Goal: Contribute content: Contribute content

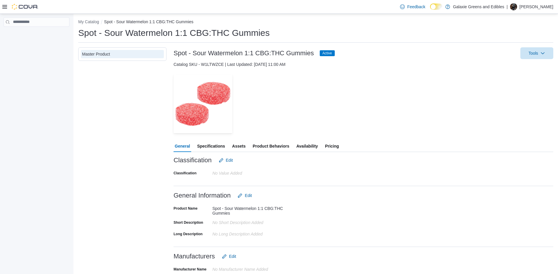
scroll to position [143, 0]
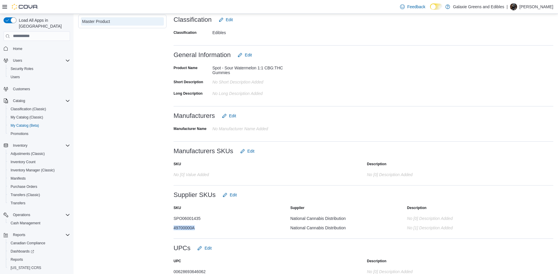
drag, startPoint x: 198, startPoint y: 227, endPoint x: 172, endPoint y: 227, distance: 25.3
click at [172, 227] on div "Master Product Spot - Sour Watermelon 1:1 CBG:THC Gummies Active Tools Catalog …" at bounding box center [315, 93] width 475 height 372
copy div "49700000A"
click at [148, 221] on div "Master Product" at bounding box center [122, 93] width 88 height 372
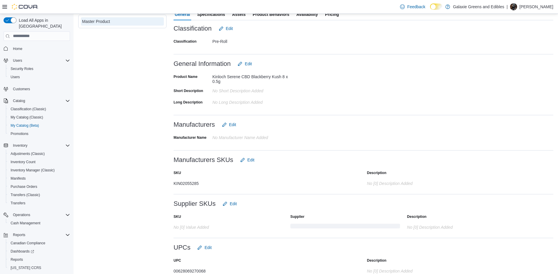
scroll to position [143, 0]
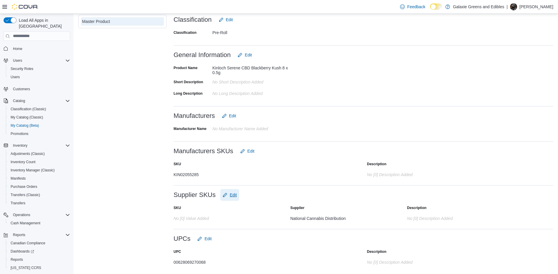
click at [235, 197] on span "Edit" at bounding box center [233, 195] width 7 height 6
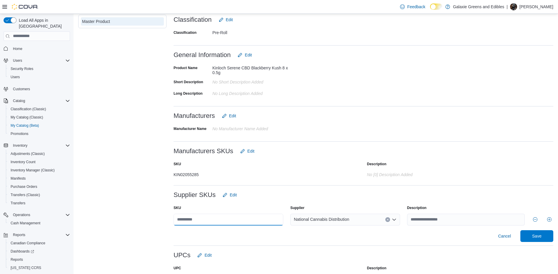
click at [216, 220] on input "text" at bounding box center [229, 220] width 110 height 12
type input "*******"
click at [261, 238] on div "Cancel Save" at bounding box center [364, 236] width 380 height 12
click at [542, 237] on span "Save" at bounding box center [536, 236] width 9 height 6
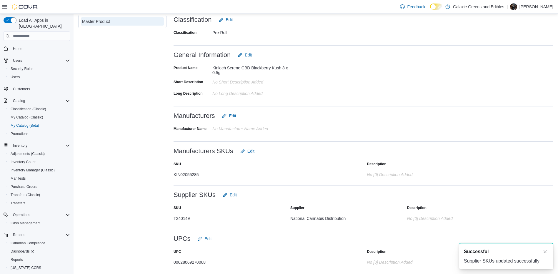
scroll to position [0, 0]
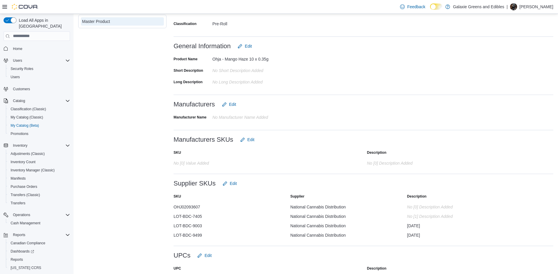
scroll to position [174, 0]
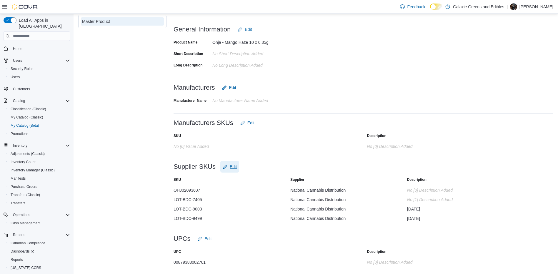
click at [234, 167] on span "Edit" at bounding box center [233, 167] width 7 height 6
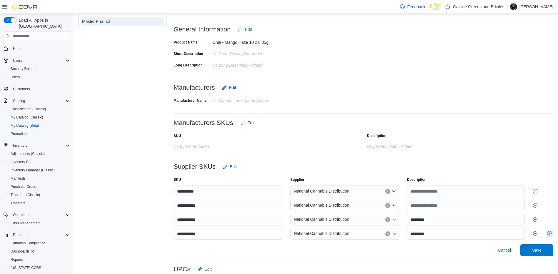
click at [552, 233] on button "Add row" at bounding box center [549, 233] width 7 height 7
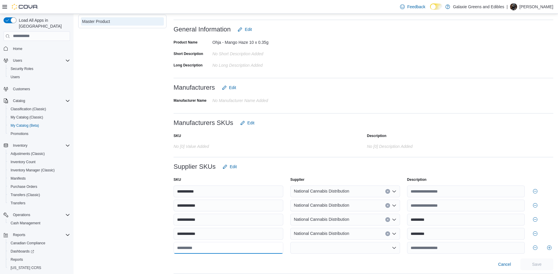
click at [212, 250] on input "text" at bounding box center [229, 248] width 110 height 12
type input "**********"
click at [335, 254] on div at bounding box center [345, 248] width 110 height 12
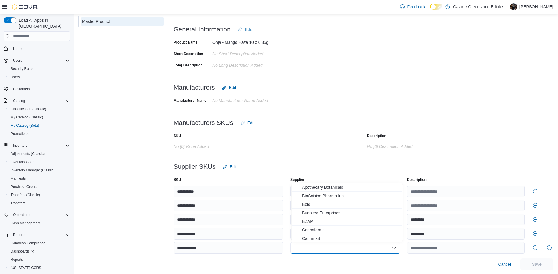
click at [343, 246] on div "Combo box. Selected. Combo box input. Type some text or, to display a list of c…" at bounding box center [345, 248] width 110 height 12
click at [326, 210] on span "National Cannabis Distribution" at bounding box center [350, 207] width 97 height 6
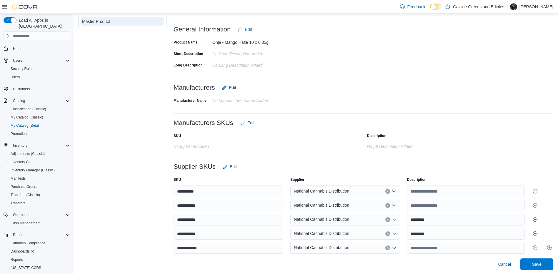
drag, startPoint x: 348, startPoint y: 263, endPoint x: 398, endPoint y: 266, distance: 50.4
click at [350, 262] on div "Cancel Save" at bounding box center [364, 265] width 380 height 12
click at [542, 264] on span "Save" at bounding box center [536, 264] width 9 height 6
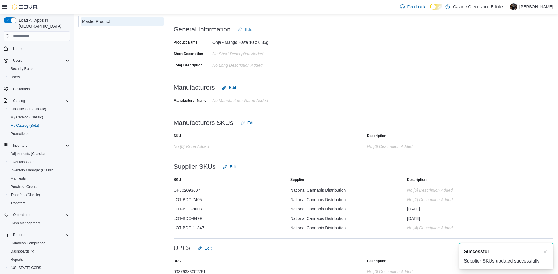
scroll to position [0, 0]
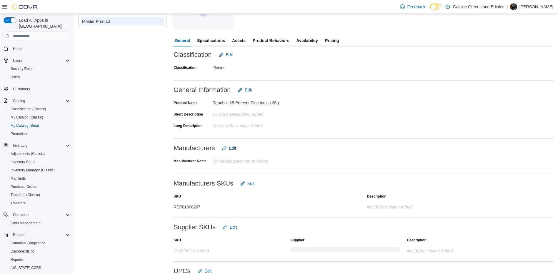
scroll to position [140, 0]
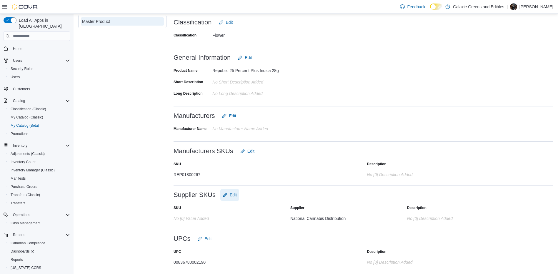
click at [233, 195] on span "Edit" at bounding box center [233, 195] width 7 height 6
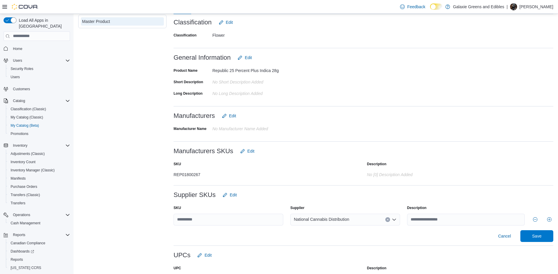
click at [197, 227] on div at bounding box center [364, 228] width 380 height 5
click at [198, 219] on input "text" at bounding box center [229, 220] width 110 height 12
type input "*********"
click at [253, 243] on div "Classification Edit Classification Flower Classification Flower General Informa…" at bounding box center [364, 151] width 380 height 270
click at [542, 234] on span "Save" at bounding box center [536, 236] width 9 height 6
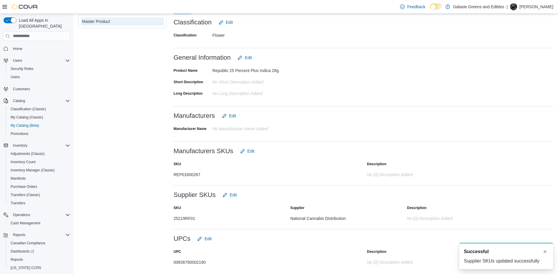
scroll to position [0, 0]
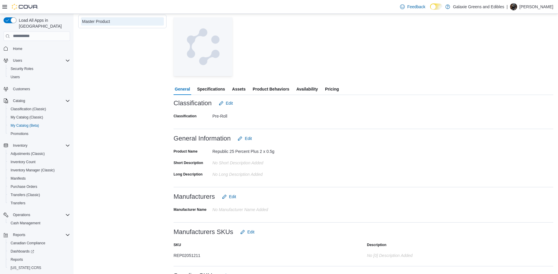
scroll to position [140, 0]
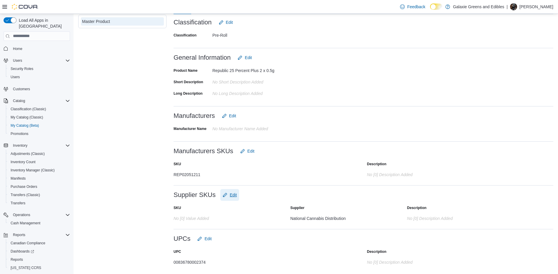
click at [234, 198] on span "Edit" at bounding box center [233, 195] width 7 height 6
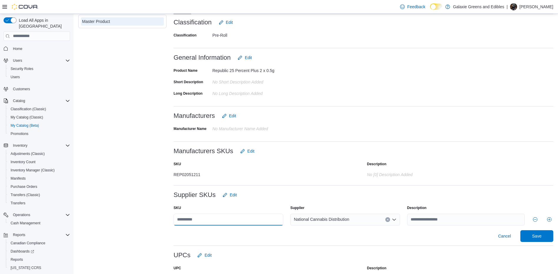
click at [219, 217] on input "text" at bounding box center [229, 220] width 110 height 12
type input "*********"
click at [248, 233] on div "Cancel Save" at bounding box center [364, 236] width 380 height 12
click at [541, 236] on span "Save" at bounding box center [536, 236] width 9 height 6
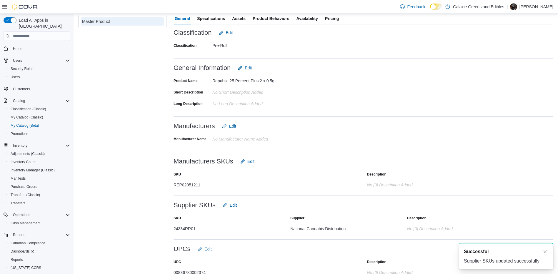
scroll to position [0, 0]
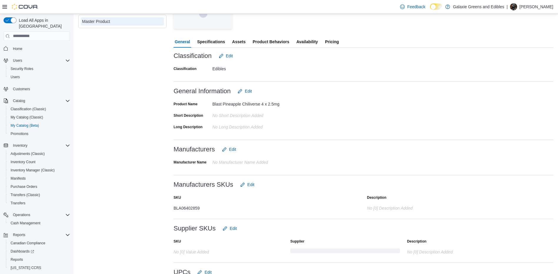
scroll to position [140, 0]
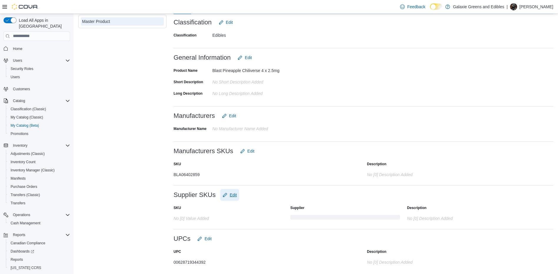
click at [234, 196] on span "Edit" at bounding box center [233, 195] width 7 height 6
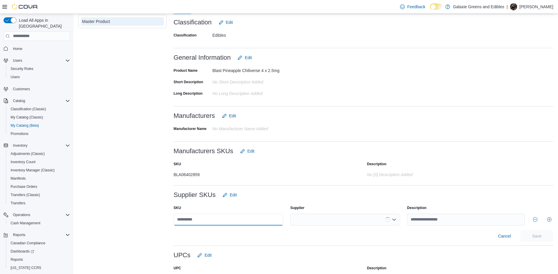
click at [226, 216] on input "text" at bounding box center [229, 220] width 110 height 12
type input "**********"
click at [246, 234] on div "Cancel Save" at bounding box center [364, 236] width 380 height 12
click at [537, 233] on span "Save" at bounding box center [537, 236] width 26 height 12
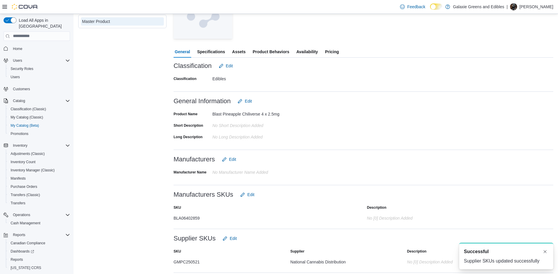
scroll to position [0, 0]
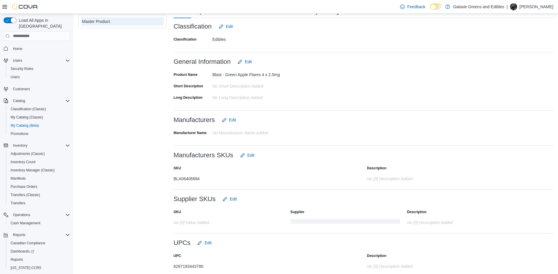
scroll to position [144, 0]
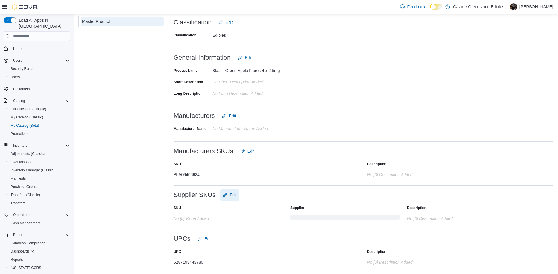
click at [228, 195] on span "Edit" at bounding box center [230, 195] width 14 height 12
type input "**********"
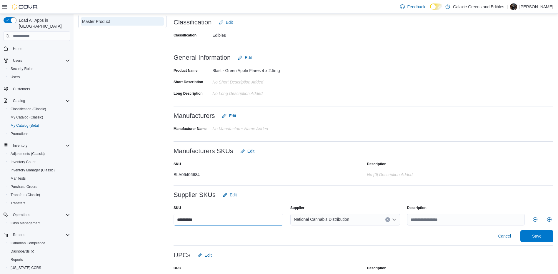
click at [219, 219] on input "**********" at bounding box center [229, 220] width 110 height 12
click at [552, 219] on button "Add row" at bounding box center [549, 219] width 7 height 7
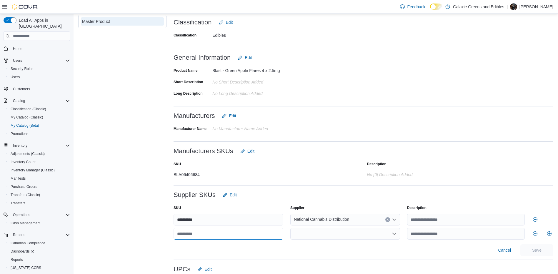
click at [202, 235] on input "text" at bounding box center [229, 234] width 110 height 12
type input "**********"
drag, startPoint x: 307, startPoint y: 249, endPoint x: 310, endPoint y: 238, distance: 11.4
click at [307, 248] on div "Cancel Save" at bounding box center [364, 251] width 380 height 12
click at [313, 230] on div at bounding box center [345, 234] width 110 height 12
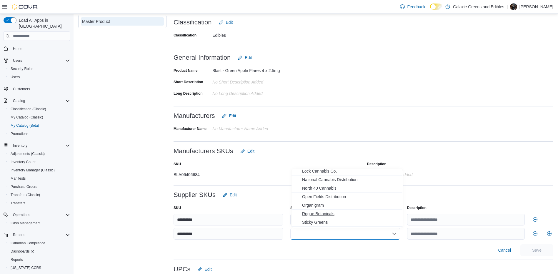
scroll to position [177, 0]
click at [322, 194] on span "National Cannabis Distribution" at bounding box center [350, 193] width 97 height 6
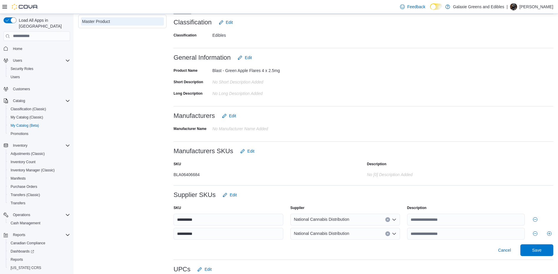
drag, startPoint x: 399, startPoint y: 250, endPoint x: 422, endPoint y: 245, distance: 23.7
click at [399, 250] on div "Cancel Save" at bounding box center [364, 251] width 380 height 12
click at [542, 248] on span "Save" at bounding box center [536, 250] width 9 height 6
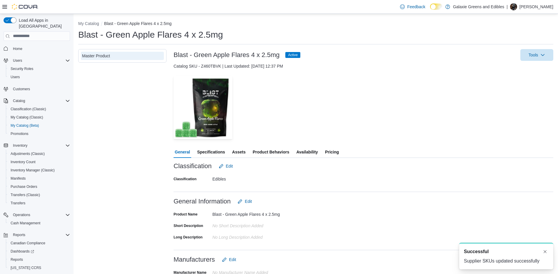
scroll to position [0, 0]
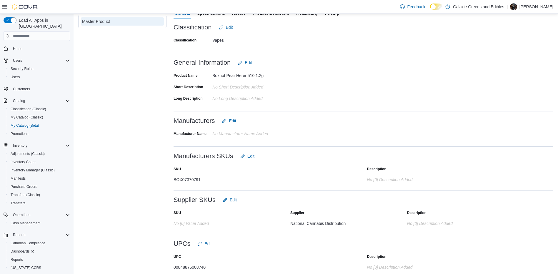
scroll to position [140, 0]
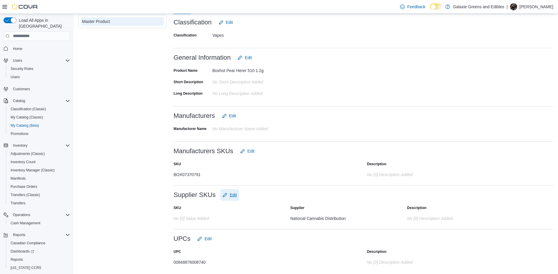
click at [231, 196] on span "Edit" at bounding box center [233, 195] width 7 height 6
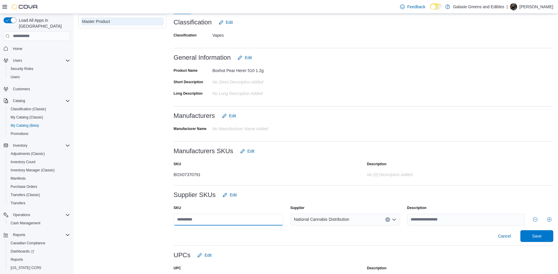
click at [210, 221] on input "text" at bounding box center [229, 220] width 110 height 12
type input "**********"
drag, startPoint x: 355, startPoint y: 246, endPoint x: 391, endPoint y: 245, distance: 36.2
click at [356, 246] on hr at bounding box center [364, 246] width 380 height 0
click at [542, 235] on span "Save" at bounding box center [536, 236] width 9 height 6
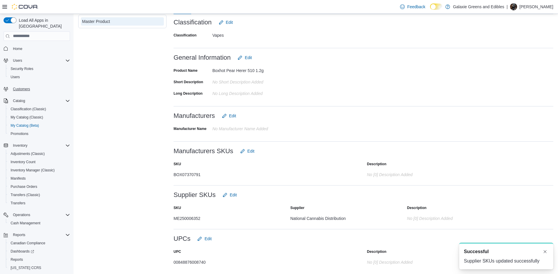
scroll to position [0, 0]
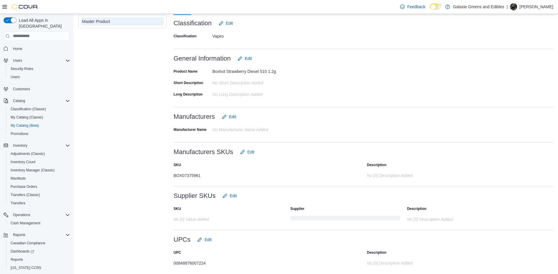
scroll to position [140, 0]
click at [236, 195] on span "Edit" at bounding box center [233, 195] width 7 height 6
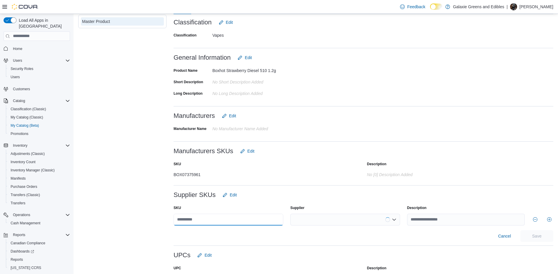
click at [213, 220] on input "text" at bounding box center [229, 220] width 110 height 12
type input "**********"
drag, startPoint x: 309, startPoint y: 236, endPoint x: 326, endPoint y: 232, distance: 18.0
click at [313, 235] on div "Cancel Save" at bounding box center [364, 236] width 380 height 12
click at [547, 237] on span "Save" at bounding box center [537, 236] width 26 height 12
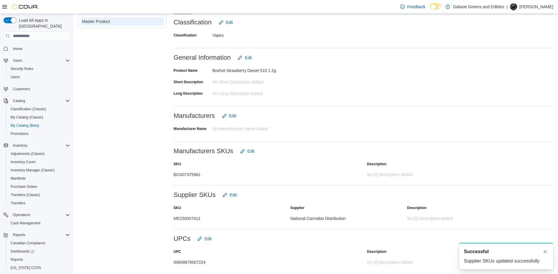
scroll to position [0, 0]
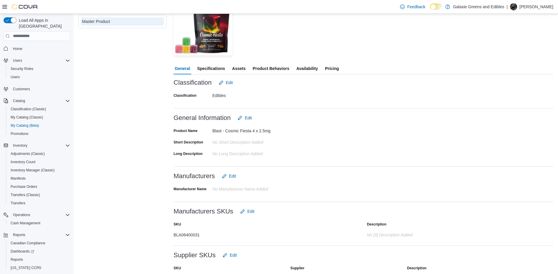
scroll to position [147, 0]
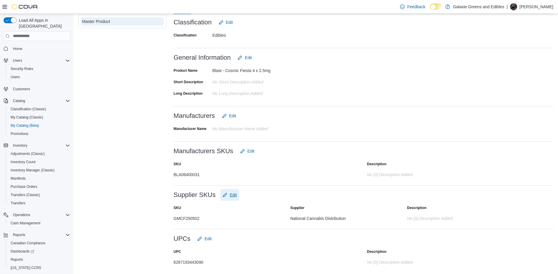
click at [237, 197] on button "Edit" at bounding box center [229, 195] width 19 height 12
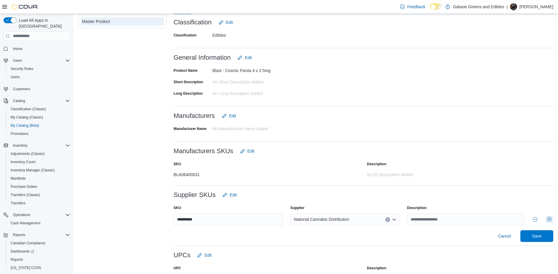
click at [552, 219] on button "Add row" at bounding box center [549, 219] width 7 height 7
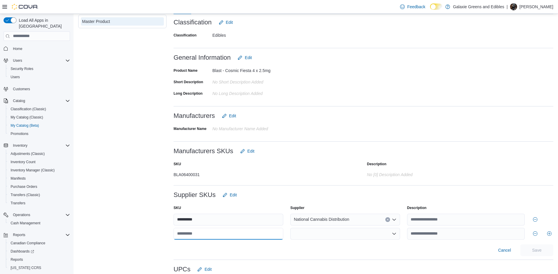
click at [237, 235] on input "text" at bounding box center [229, 234] width 110 height 12
type input "**********"
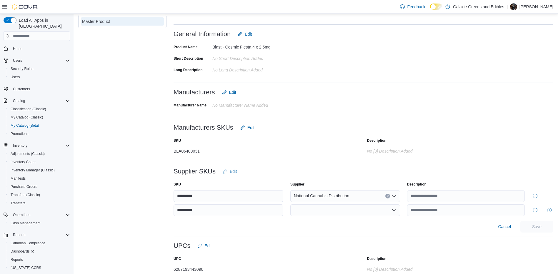
scroll to position [176, 0]
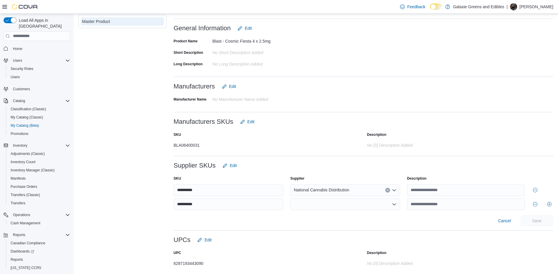
click at [381, 205] on div at bounding box center [345, 205] width 110 height 12
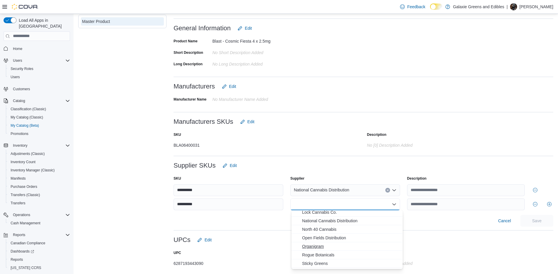
scroll to position [177, 0]
click at [326, 234] on span "National Cannabis Distribution" at bounding box center [350, 234] width 97 height 6
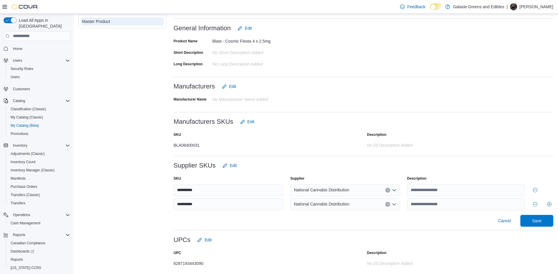
click at [418, 222] on div "Cancel Save" at bounding box center [364, 221] width 380 height 12
click at [538, 217] on span "Save" at bounding box center [537, 221] width 26 height 12
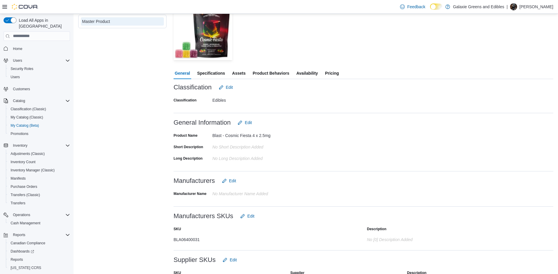
scroll to position [58, 0]
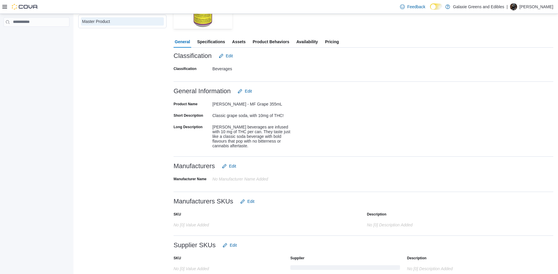
scroll to position [157, 0]
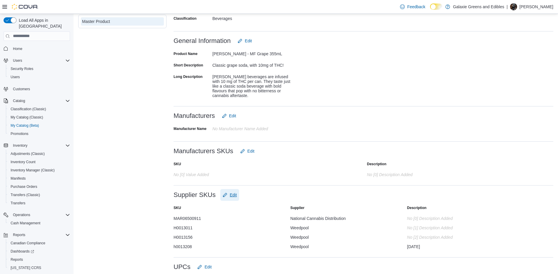
click at [232, 195] on span "Edit" at bounding box center [233, 195] width 7 height 6
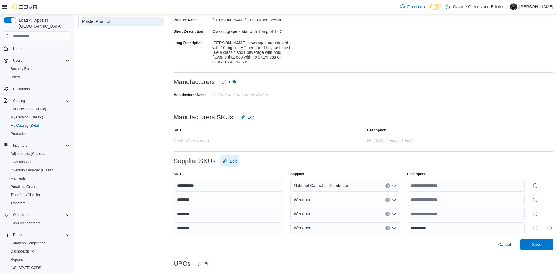
scroll to position [216, 0]
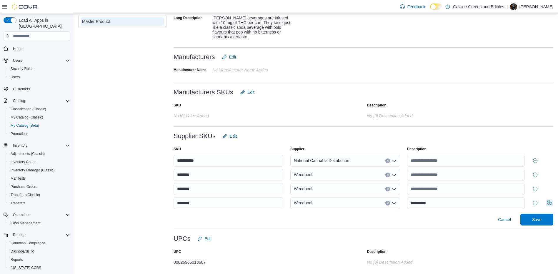
click at [551, 203] on button "Add row" at bounding box center [549, 203] width 7 height 7
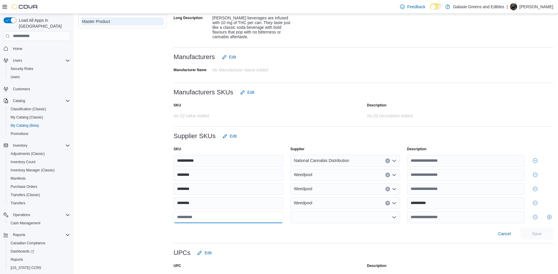
click at [196, 219] on input "text" at bounding box center [229, 218] width 110 height 12
type input "********"
click at [334, 217] on div at bounding box center [345, 218] width 110 height 12
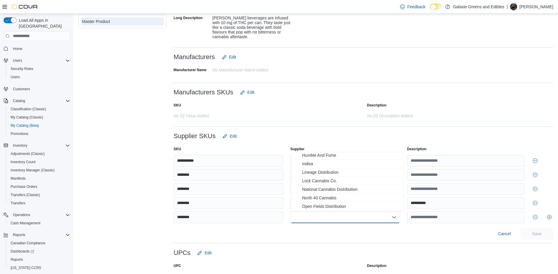
scroll to position [177, 0]
click at [335, 178] on span "National Cannabis Distribution" at bounding box center [350, 177] width 97 height 6
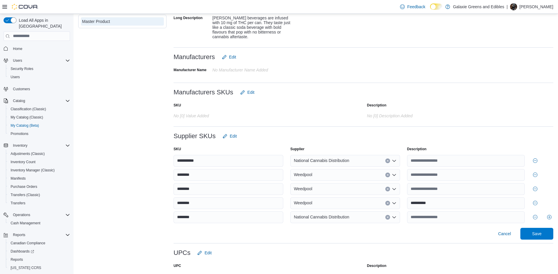
click at [332, 232] on div "Cancel Save" at bounding box center [364, 234] width 380 height 12
click at [549, 235] on span "Save" at bounding box center [537, 234] width 26 height 12
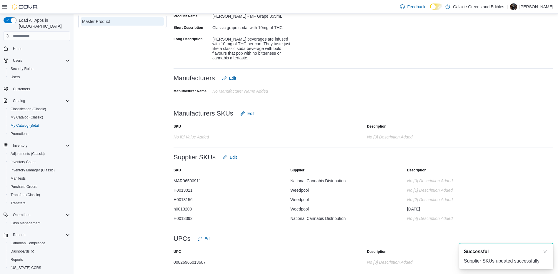
scroll to position [0, 0]
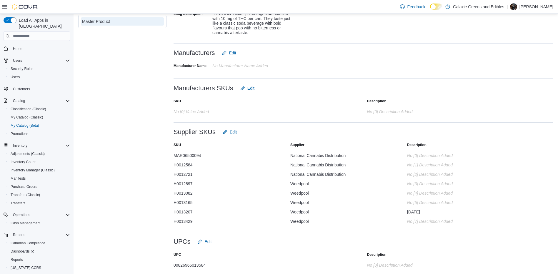
scroll to position [223, 0]
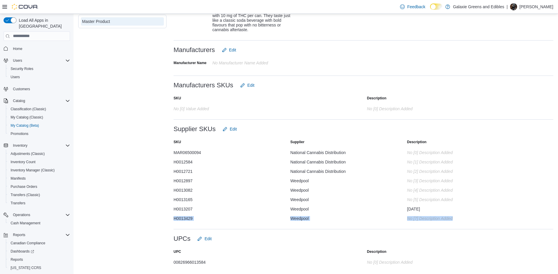
drag, startPoint x: 197, startPoint y: 221, endPoint x: 174, endPoint y: 220, distance: 23.0
click at [174, 220] on div "SKU Supplier Description MAR06500094 National Cannabis Distribution No [0] desc…" at bounding box center [364, 180] width 380 height 91
drag, startPoint x: 174, startPoint y: 220, endPoint x: 200, endPoint y: 218, distance: 26.0
click at [200, 218] on div "H0013429" at bounding box center [229, 217] width 110 height 7
drag, startPoint x: 194, startPoint y: 218, endPoint x: 175, endPoint y: 219, distance: 19.5
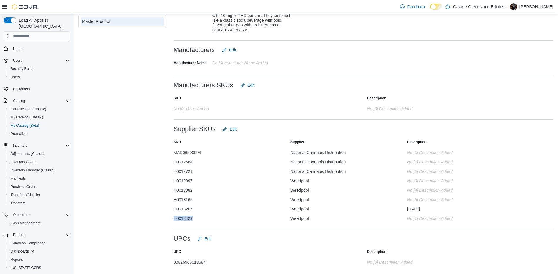
click at [175, 219] on div "H0013429" at bounding box center [229, 217] width 110 height 7
copy div "H0013429"
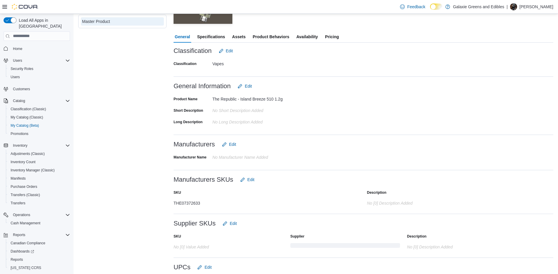
scroll to position [156, 0]
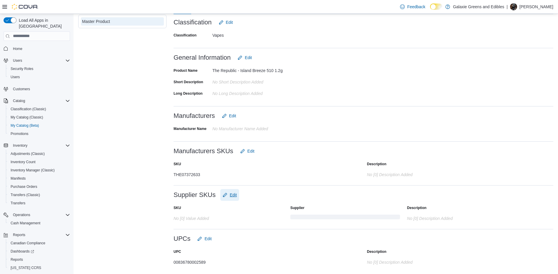
click at [234, 197] on span "Edit" at bounding box center [233, 195] width 7 height 6
type input "*********"
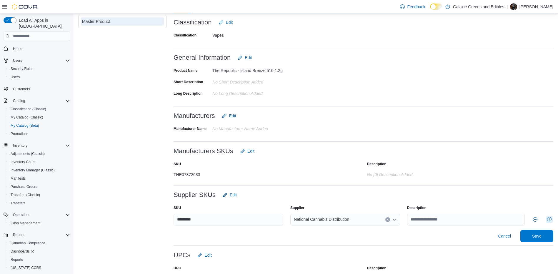
click at [553, 221] on button "Add row" at bounding box center [549, 219] width 7 height 7
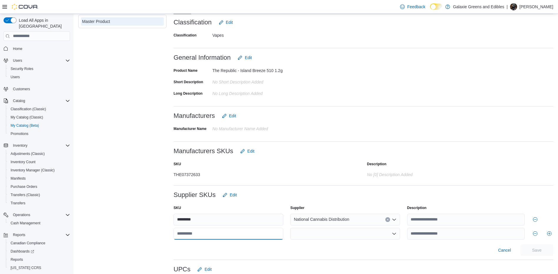
click at [223, 230] on input "text" at bounding box center [229, 234] width 110 height 12
type input "*********"
click at [341, 230] on div at bounding box center [345, 234] width 110 height 12
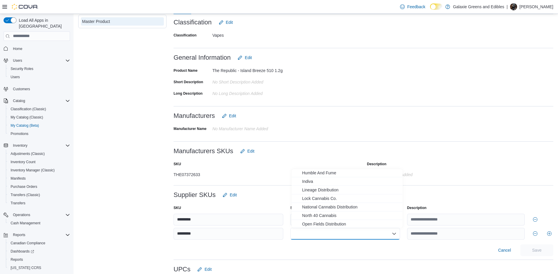
scroll to position [177, 0]
click at [331, 194] on span "National Cannabis Distribution" at bounding box center [350, 193] width 97 height 6
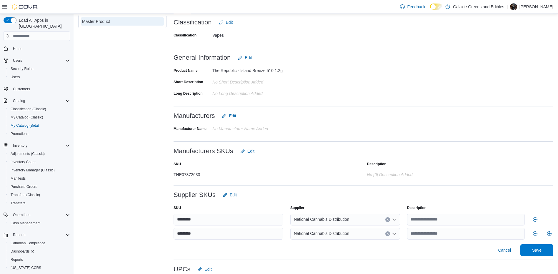
drag, startPoint x: 366, startPoint y: 244, endPoint x: 376, endPoint y: 244, distance: 9.7
click at [367, 244] on div at bounding box center [364, 242] width 380 height 5
click at [536, 246] on span "Save" at bounding box center [537, 250] width 26 height 12
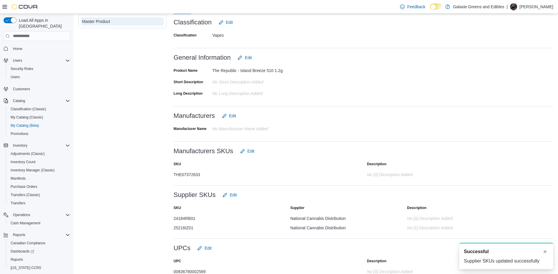
scroll to position [0, 0]
drag, startPoint x: 195, startPoint y: 228, endPoint x: 173, endPoint y: 228, distance: 22.4
click at [173, 228] on div "Master Product The Republic - Island Breeze 510 1.2g Active Tools Catalog SKU -…" at bounding box center [315, 86] width 475 height 386
copy div "25216IZ01"
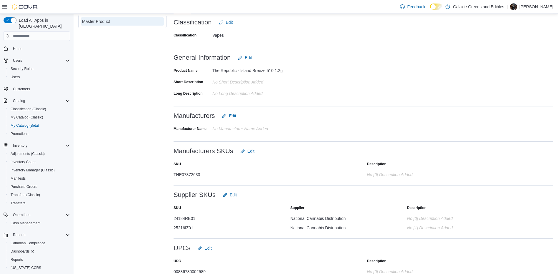
drag, startPoint x: 144, startPoint y: 179, endPoint x: 130, endPoint y: 128, distance: 53.1
click at [144, 179] on div "Master Product" at bounding box center [122, 86] width 88 height 386
